Goal: Contribute content: Contribute content

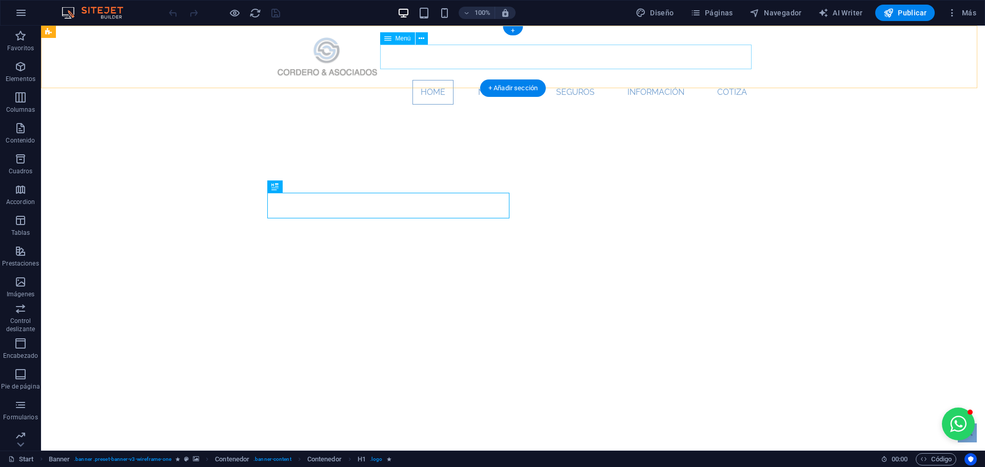
click at [648, 80] on nav "Home Nosotros Seguros Información Cotiza" at bounding box center [513, 92] width 484 height 25
select select "4"
select select
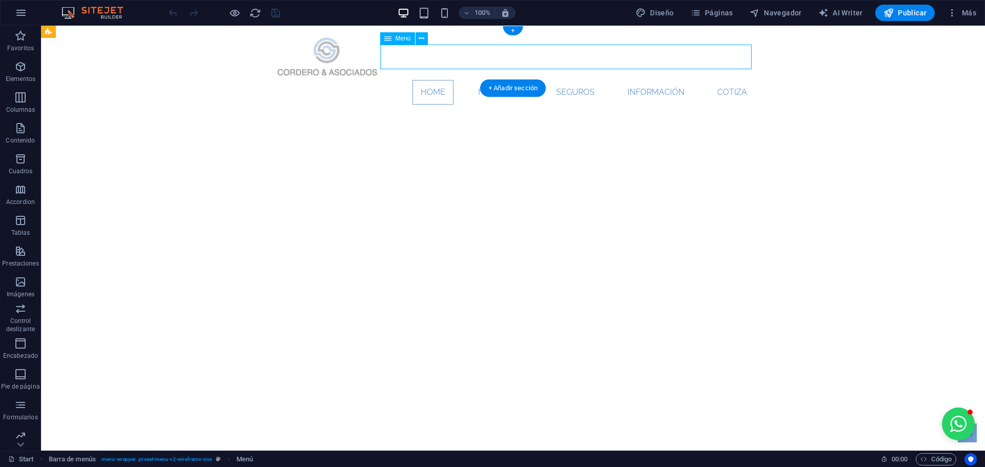
select select "5"
select select
select select "1"
select select
select select "6"
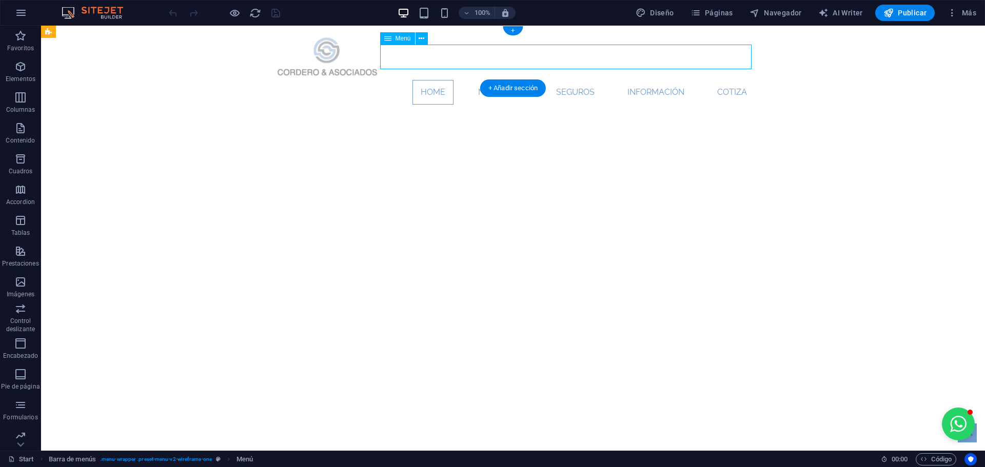
select select
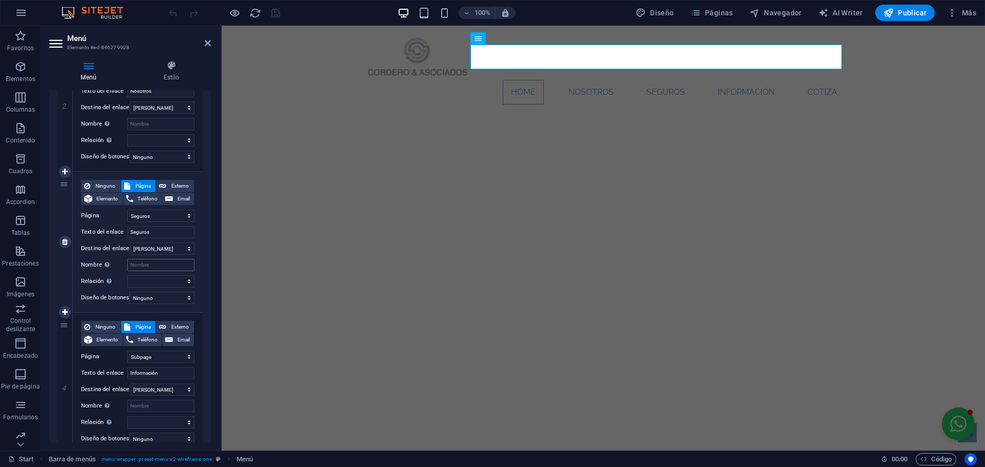
scroll to position [308, 0]
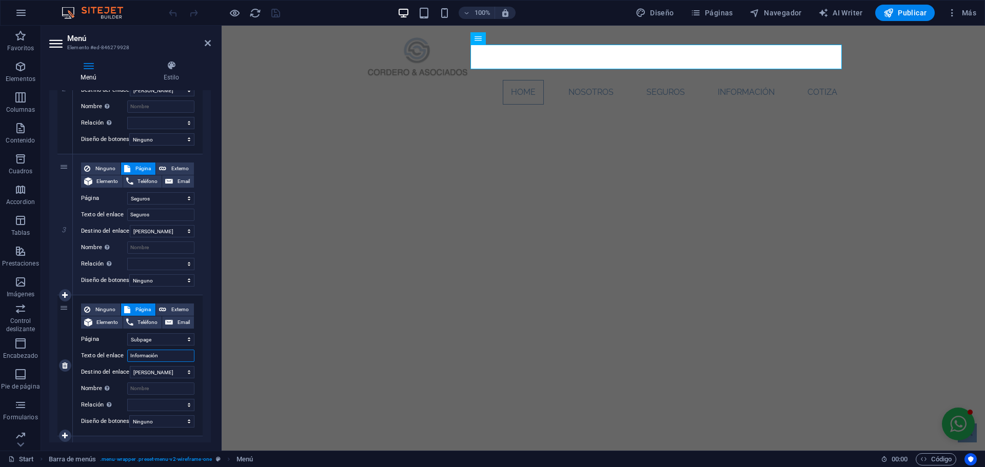
click at [156, 356] on input "Información" at bounding box center [160, 356] width 67 height 12
type input "Blog"
select select
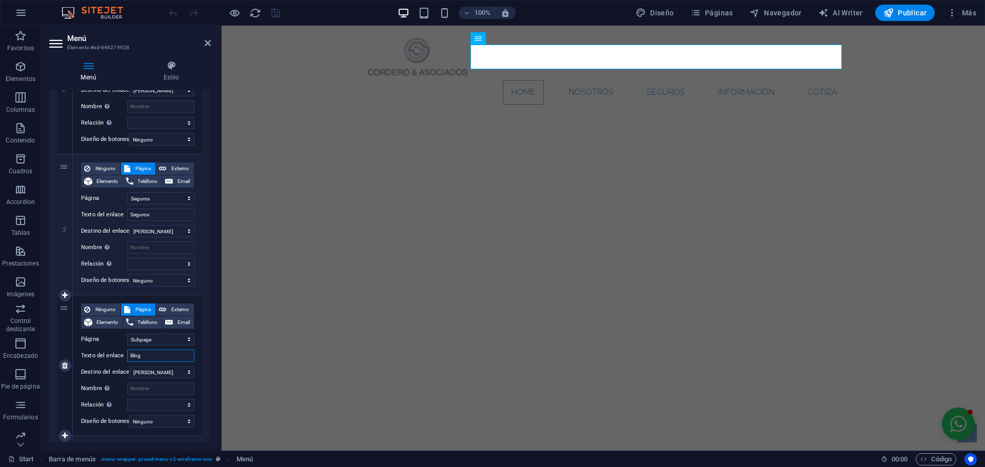
select select
type input "Blogs"
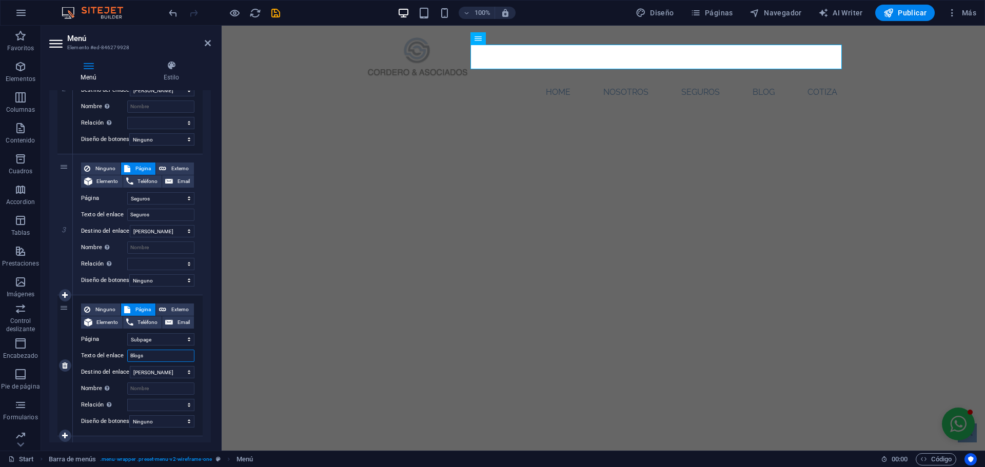
select select
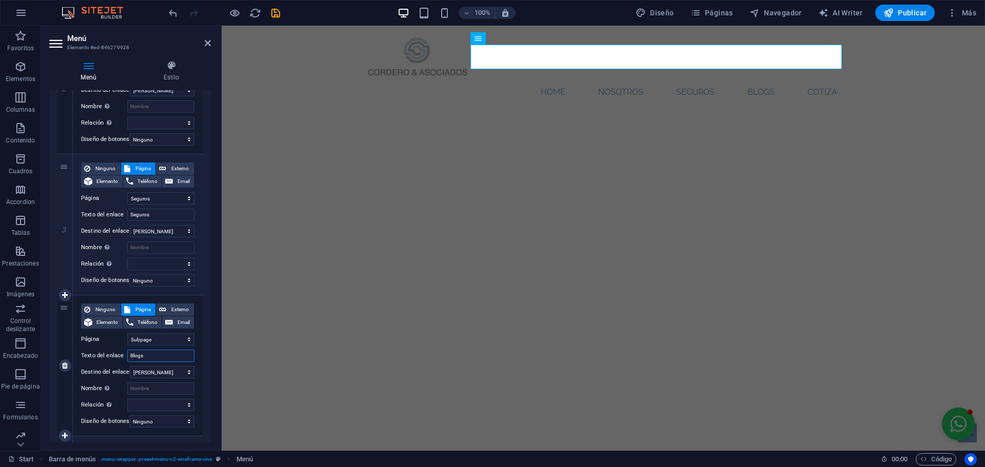
type input "Blogs"
select select
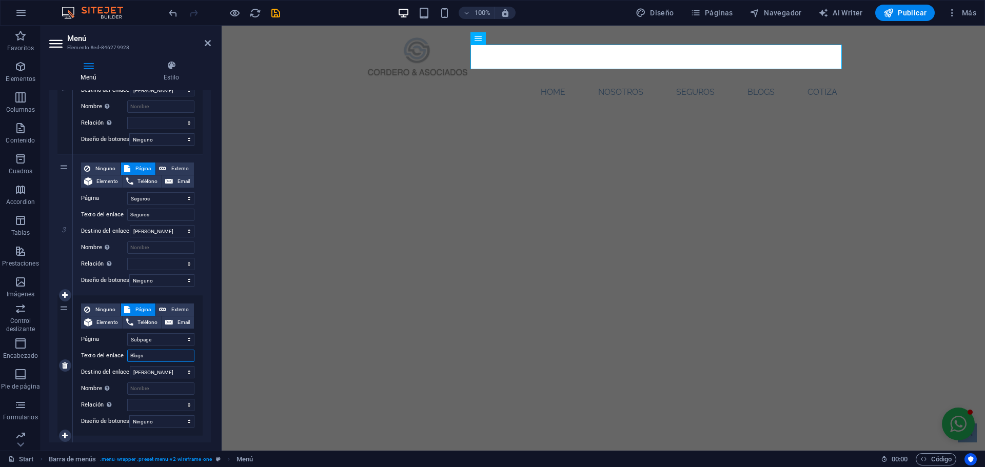
select select
type input "Blogs &"
select select
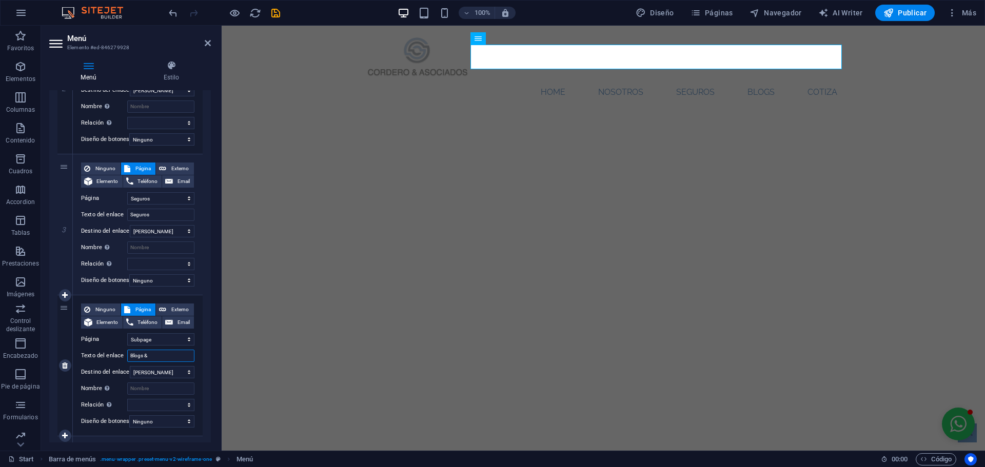
select select
type input "Bl"
select select
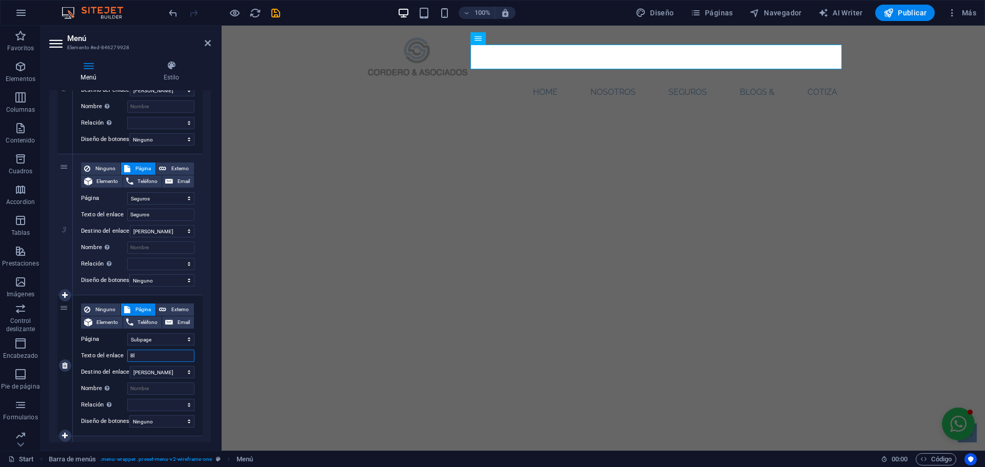
select select
type input "B"
select select
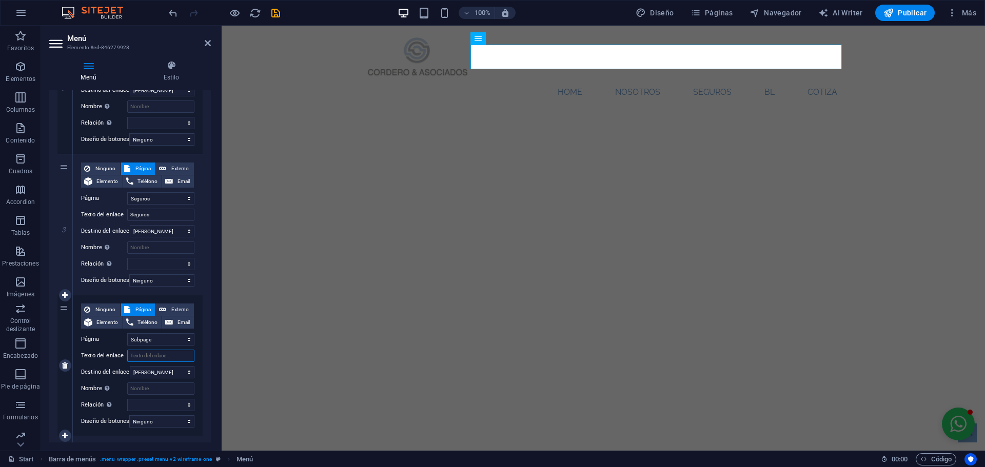
select select
type input "Noticias"
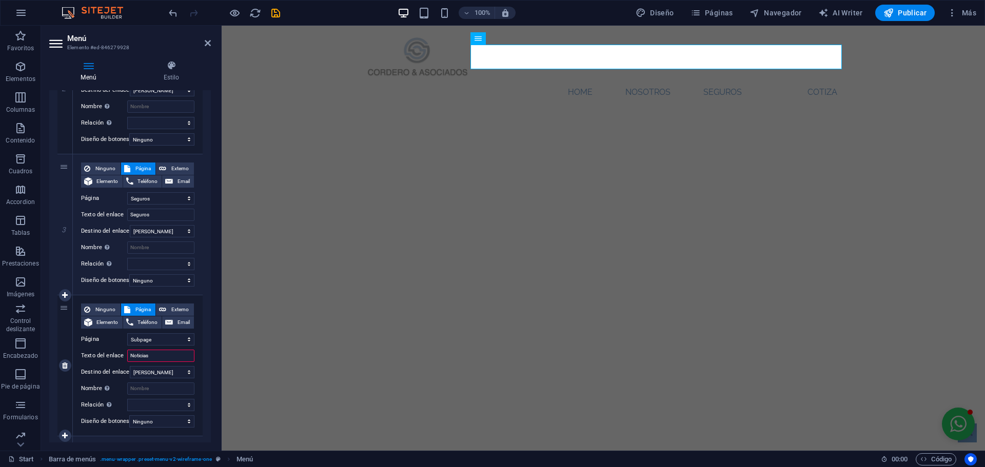
select select
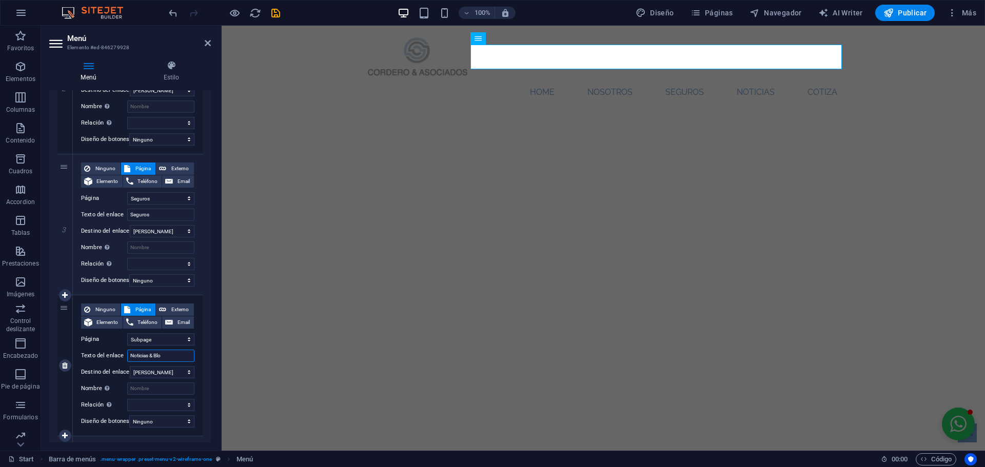
type input "Noticias & Blog"
select select
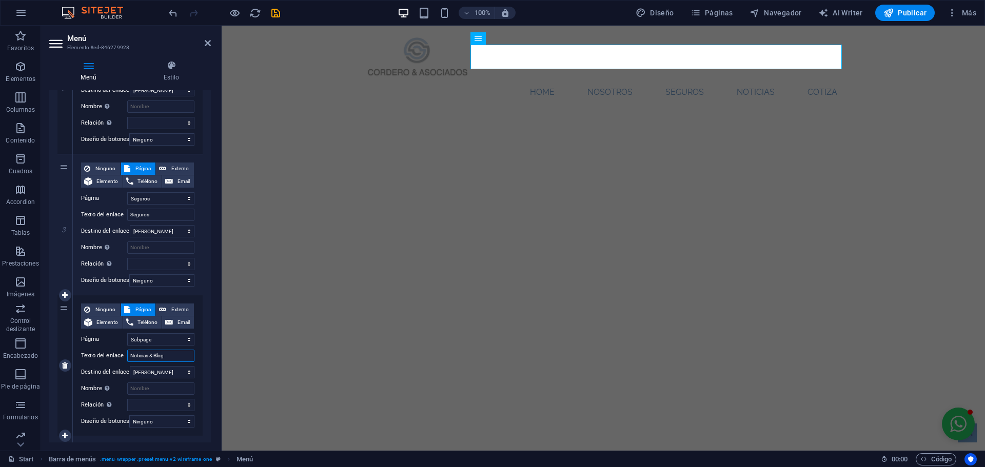
select select
type input "Noticias & Blogs"
select select
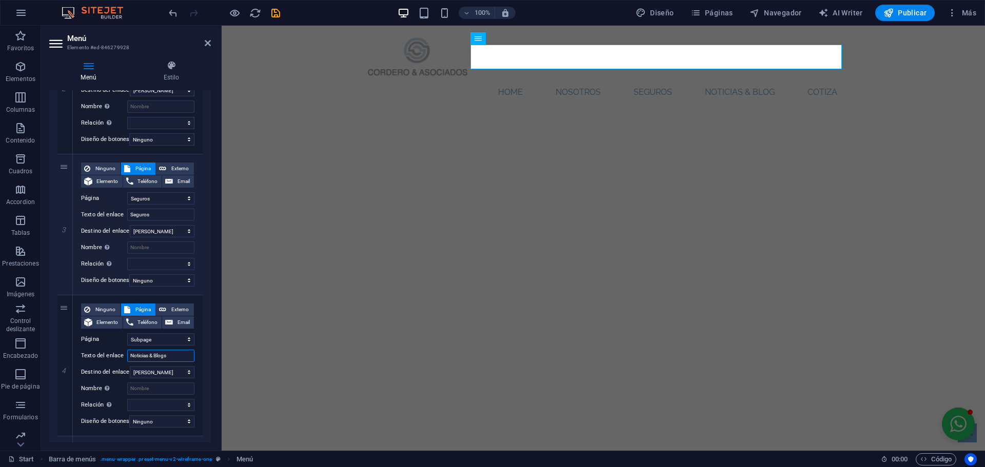
select select
type input "Noticias & Blogs"
click at [169, 342] on select "Start Subpage Legal Notice Privacy Nosotros Seguros Contacto" at bounding box center [160, 339] width 67 height 12
click at [206, 380] on div "1 Ninguno Página Externo Elemento Teléfono Email Página Start Subpage Legal Not…" at bounding box center [130, 232] width 162 height 705
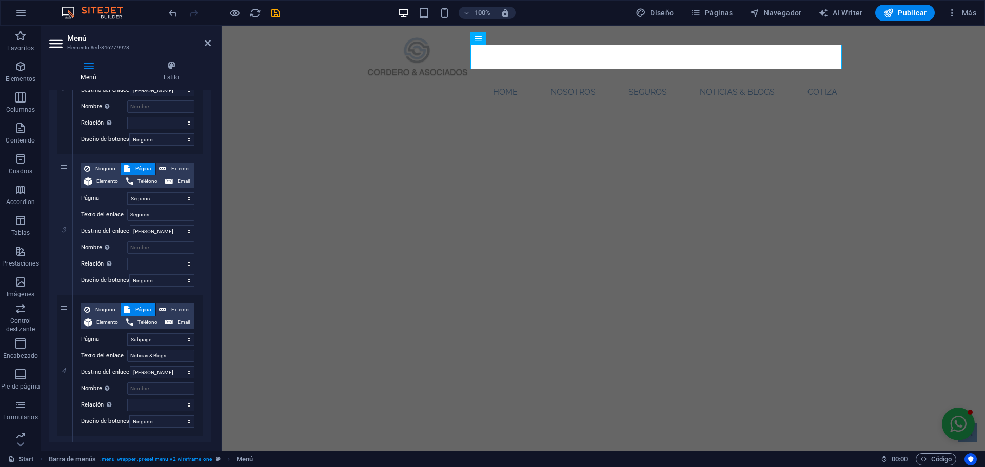
click at [212, 439] on div "Menú Estilo Menú Automático Personalizado Crear elementos de menú personalizado…" at bounding box center [130, 251] width 178 height 399
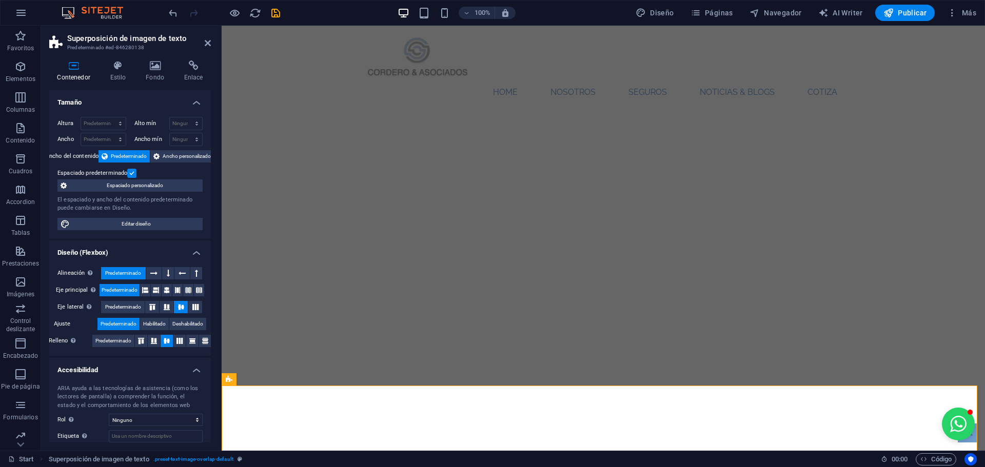
click at [282, 12] on div "100% Diseño Páginas Navegador AI Writer Publicar Más" at bounding box center [574, 13] width 814 height 16
click at [277, 17] on icon "save" at bounding box center [276, 13] width 12 height 12
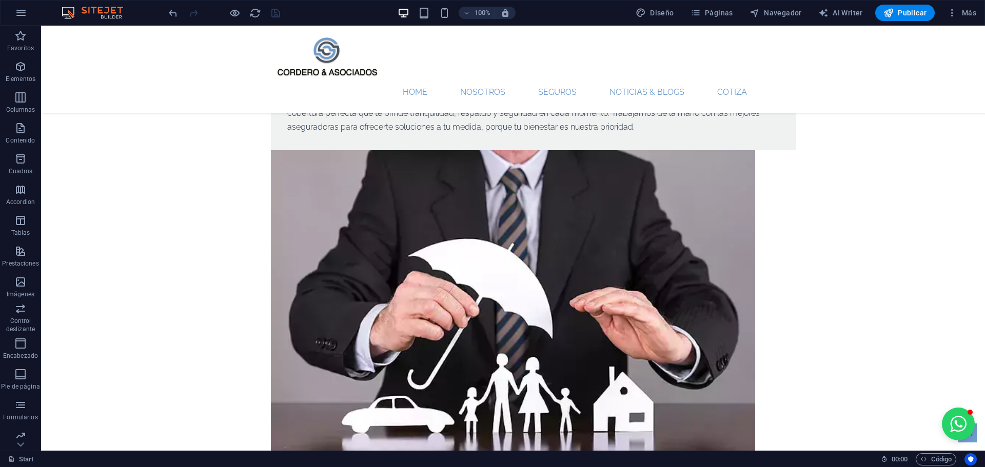
scroll to position [616, 0]
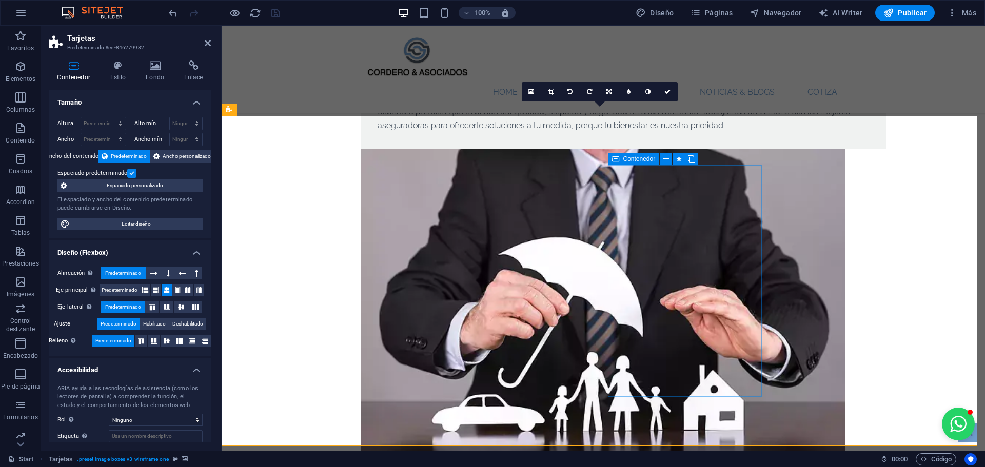
click at [638, 158] on span "Contenedor" at bounding box center [639, 159] width 32 height 6
click at [691, 159] on icon at bounding box center [691, 159] width 7 height 11
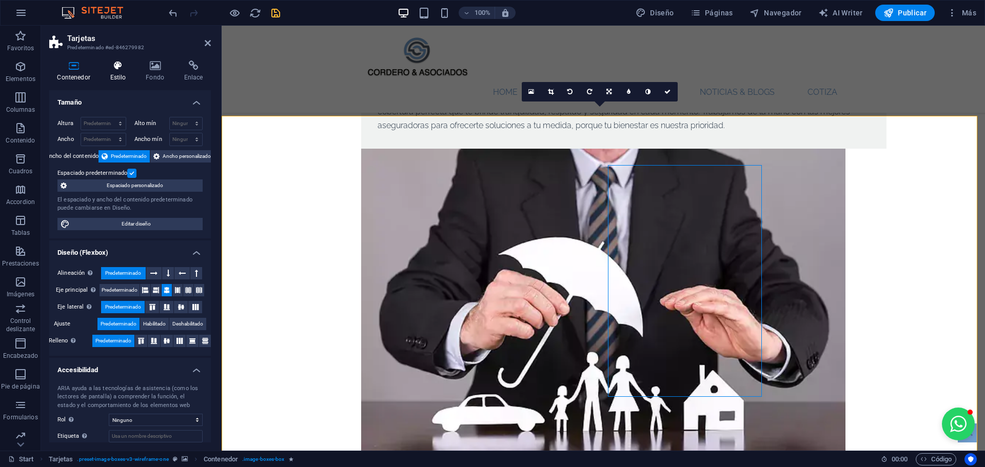
click at [120, 72] on h4 "Estilo" at bounding box center [120, 72] width 36 height 22
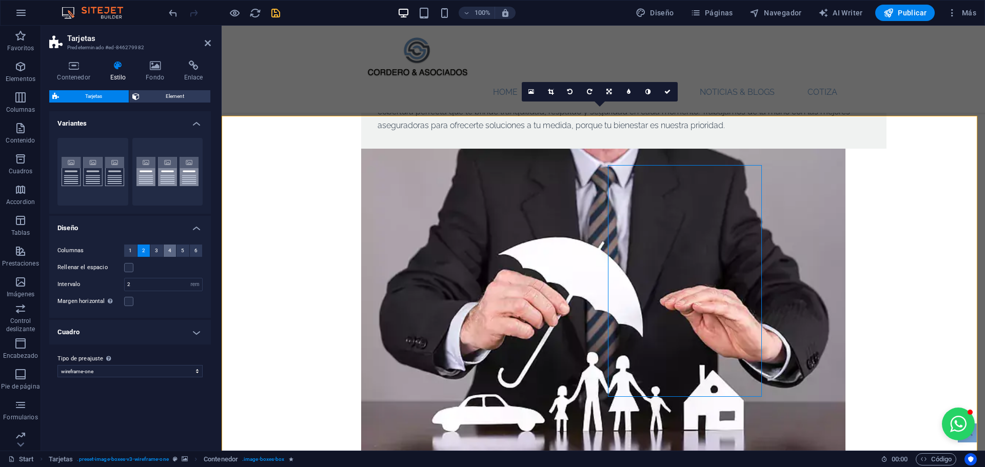
click at [174, 245] on button "4" at bounding box center [170, 251] width 13 height 12
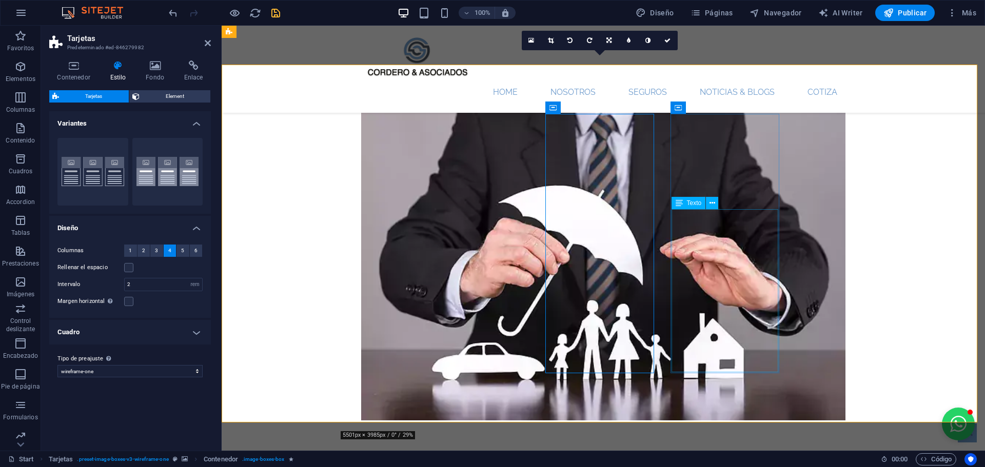
scroll to position [667, 0]
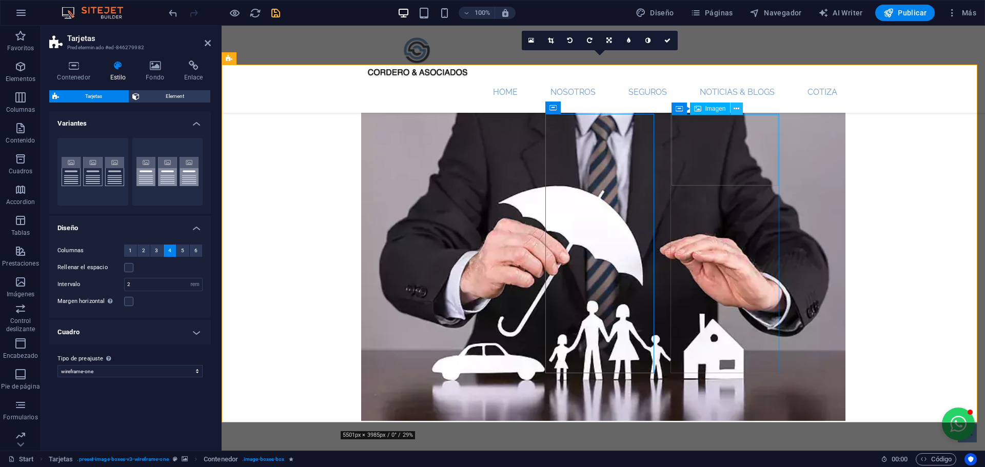
click at [739, 111] on icon at bounding box center [737, 109] width 6 height 11
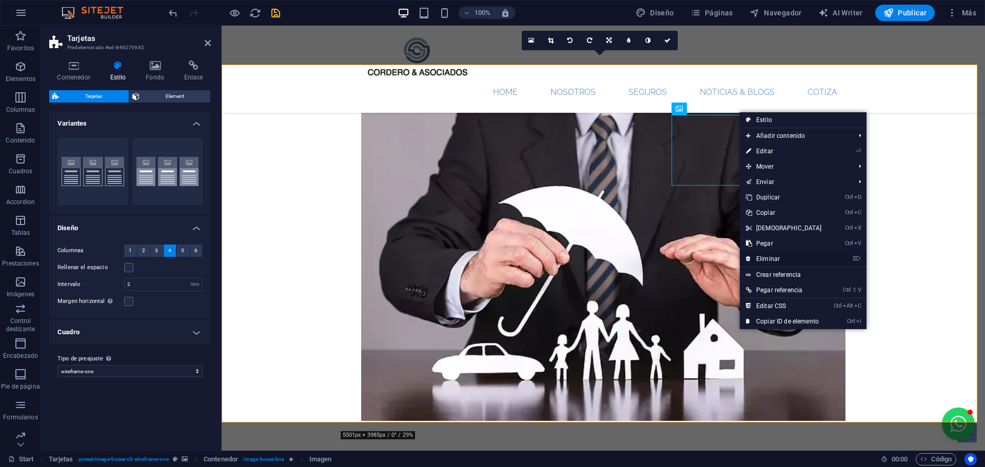
click at [774, 254] on link "⌦ Eliminar" at bounding box center [784, 258] width 88 height 15
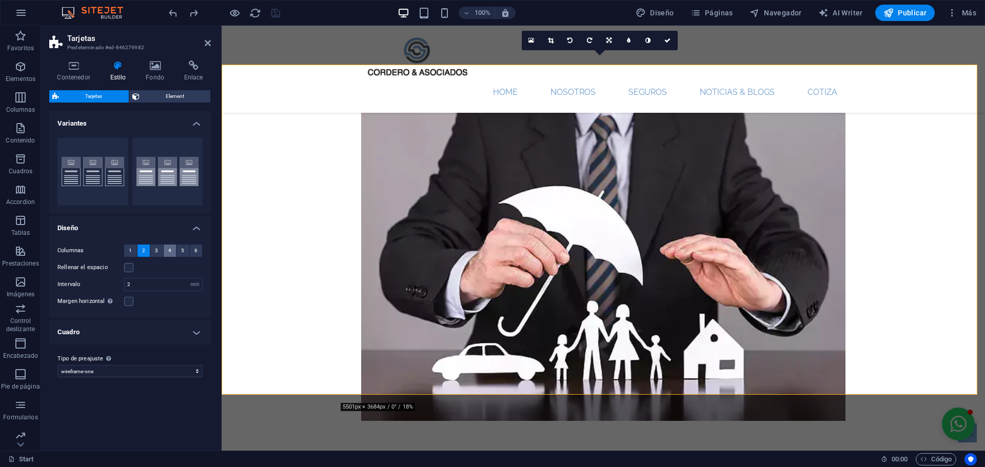
click at [170, 251] on span "4" at bounding box center [169, 251] width 3 height 12
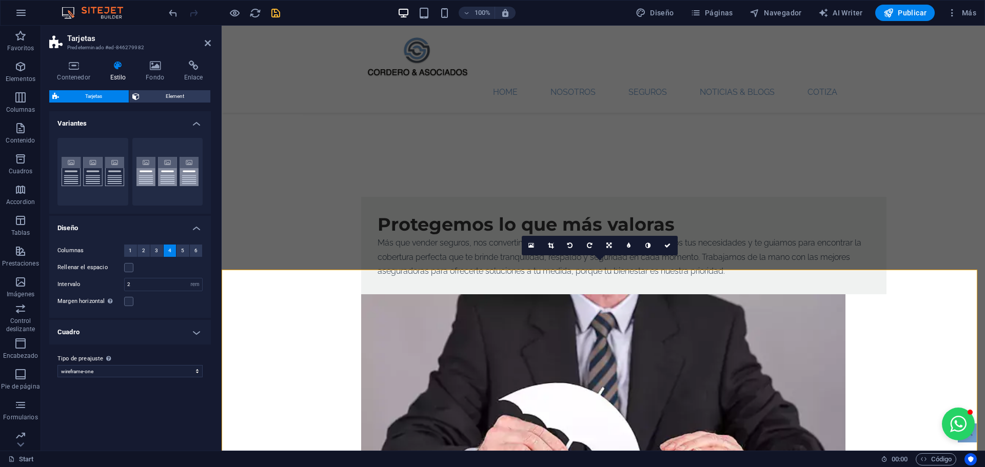
scroll to position [564, 0]
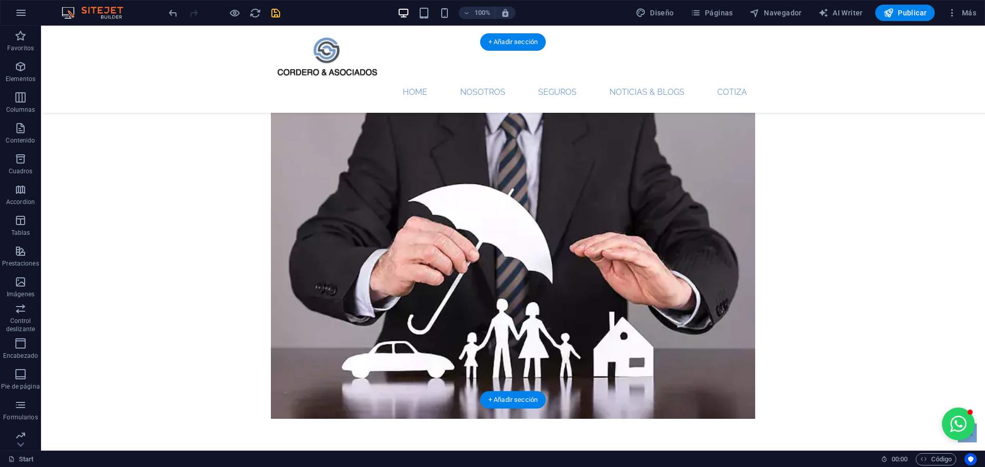
scroll to position [667, 0]
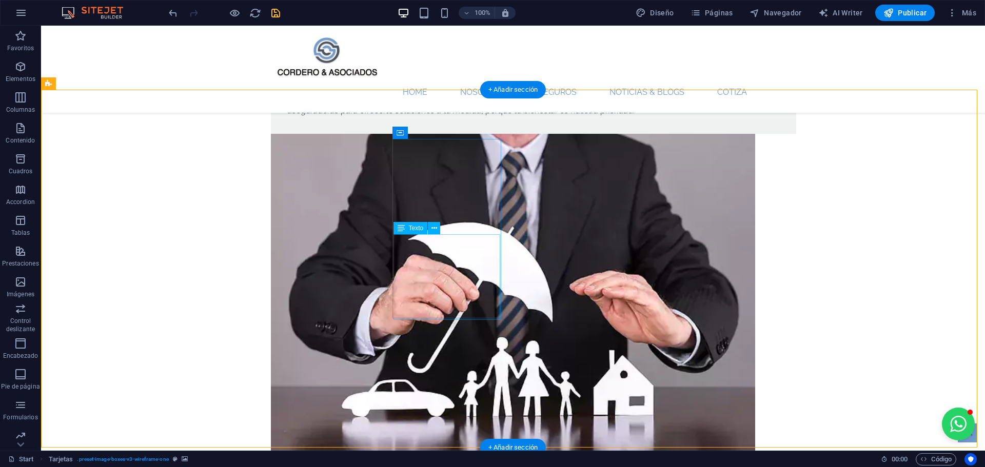
scroll to position [616, 0]
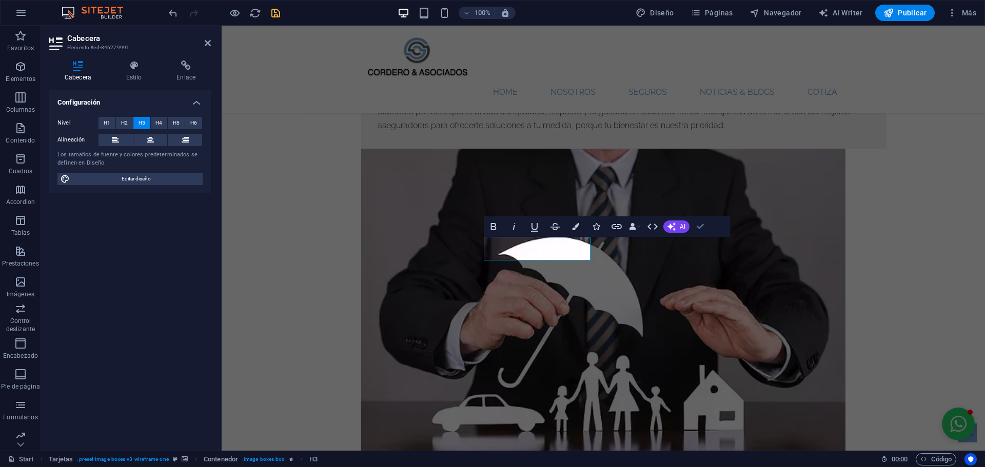
scroll to position [593, 0]
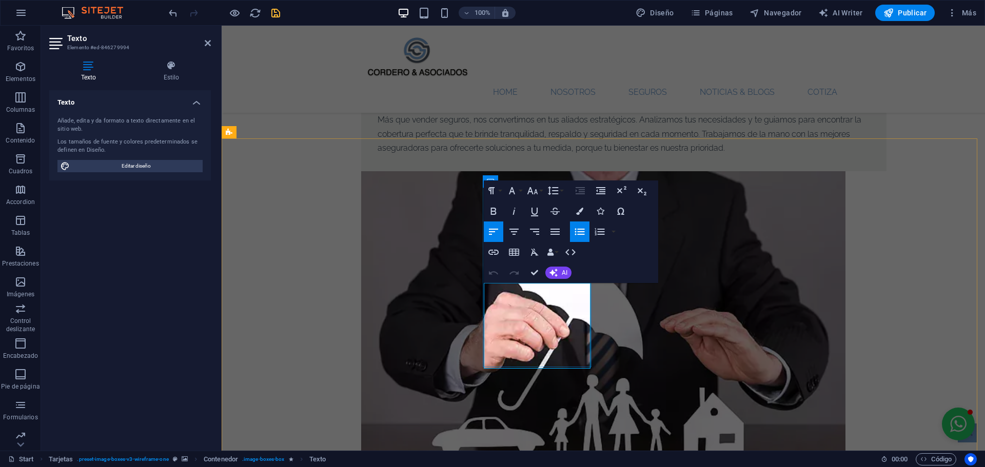
drag, startPoint x: 538, startPoint y: 351, endPoint x: 482, endPoint y: 287, distance: 85.5
